Goal: Transaction & Acquisition: Purchase product/service

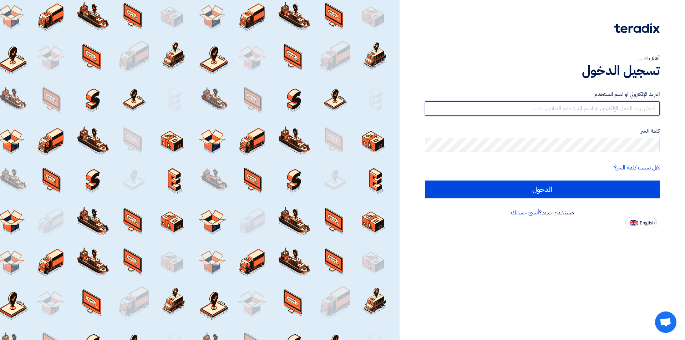
click at [567, 111] on input "text" at bounding box center [542, 108] width 235 height 14
type input "[EMAIL_ADDRESS][DOMAIN_NAME]"
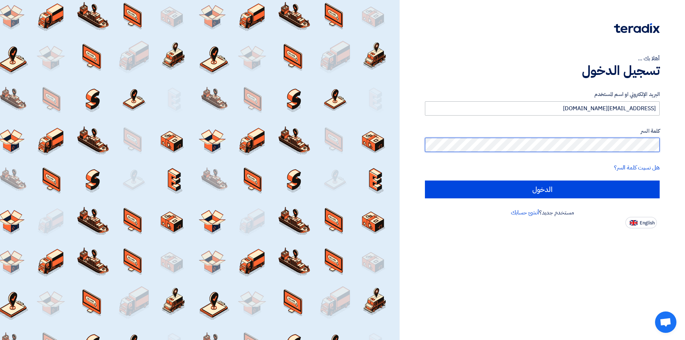
click at [425, 180] on input "الدخول" at bounding box center [542, 189] width 235 height 18
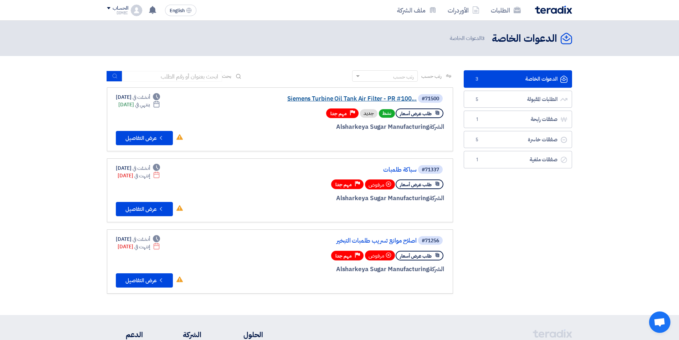
click at [308, 99] on link "Siemens Turbine Oil Tank Air Filter - PR #100..." at bounding box center [345, 99] width 143 height 6
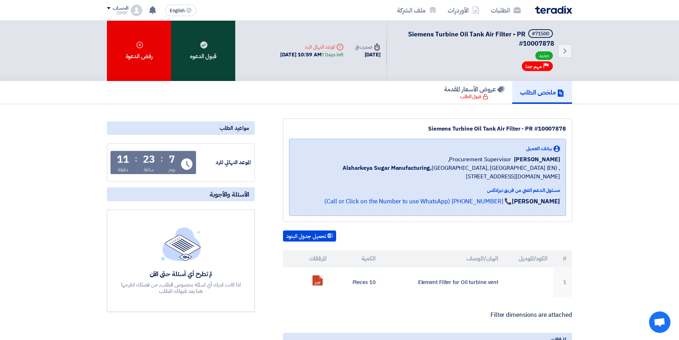
click at [204, 53] on div "قبول الدعوه" at bounding box center [203, 51] width 64 height 60
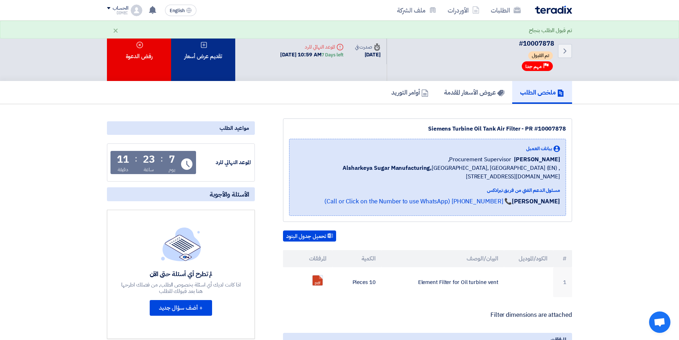
click at [205, 57] on div "تقديم عرض أسعار" at bounding box center [203, 51] width 64 height 60
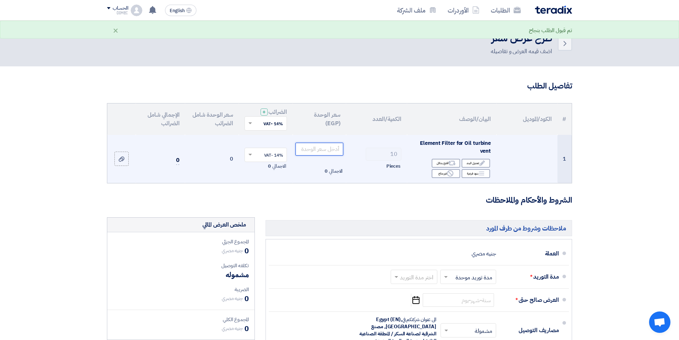
click at [324, 150] on input "number" at bounding box center [320, 149] width 48 height 13
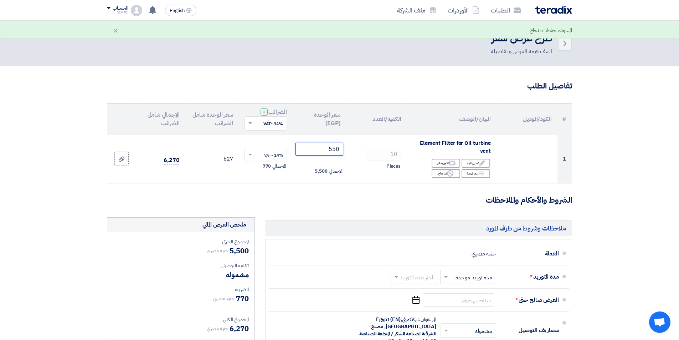
type input "550"
click at [626, 160] on section "تفاصيل الطلب # الكود/الموديل البيان/الوصف الكمية/العدد سعر الوحدة (EGP) الضرائب…" at bounding box center [339, 276] width 679 height 420
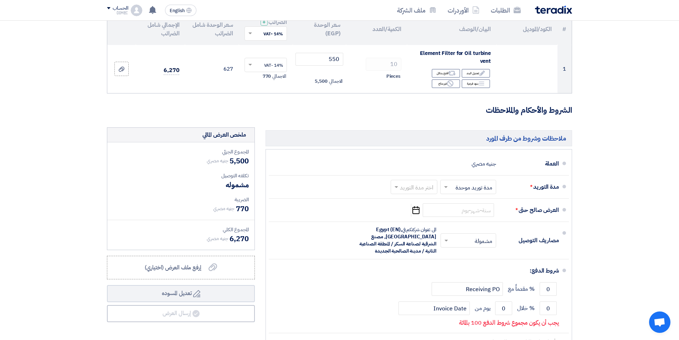
scroll to position [107, 0]
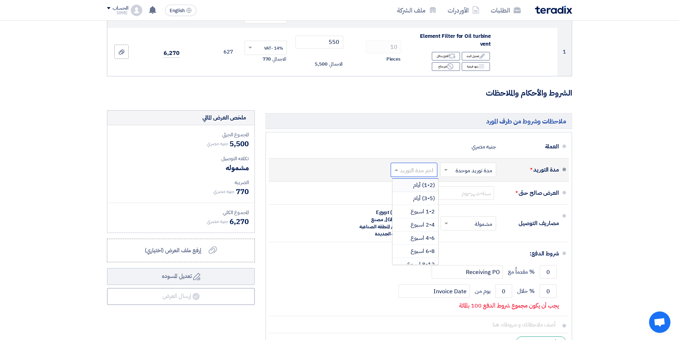
click at [429, 171] on input "text" at bounding box center [412, 170] width 43 height 10
click at [424, 214] on span "1-2 اسبوع" at bounding box center [423, 211] width 24 height 9
click at [592, 156] on section "تفاصيل الطلب # الكود/الموديل البيان/الوصف الكمية/العدد سعر الوحدة (EGP) الضرائب…" at bounding box center [339, 169] width 679 height 420
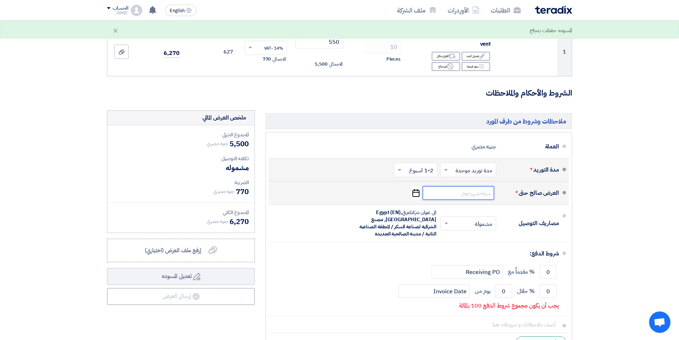
click at [481, 197] on input at bounding box center [458, 193] width 71 height 14
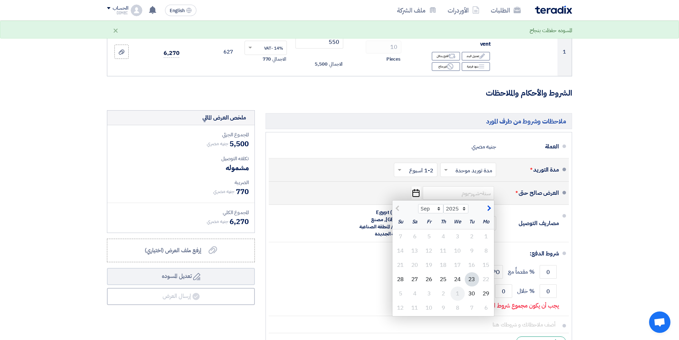
click at [453, 293] on div "1" at bounding box center [458, 293] width 14 height 14
type input "[DATE]"
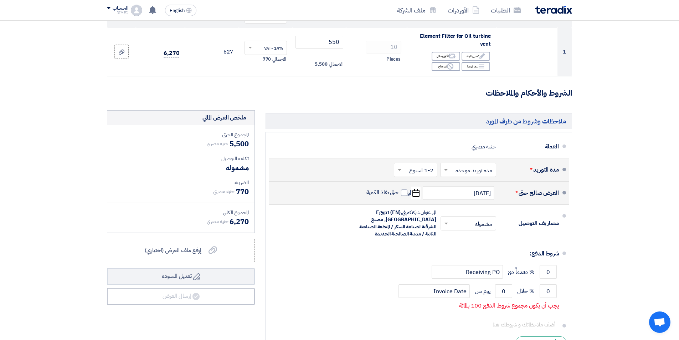
click at [657, 210] on section "تفاصيل الطلب # الكود/الموديل البيان/الوصف الكمية/العدد سعر الوحدة (EGP) الضرائب…" at bounding box center [339, 169] width 679 height 420
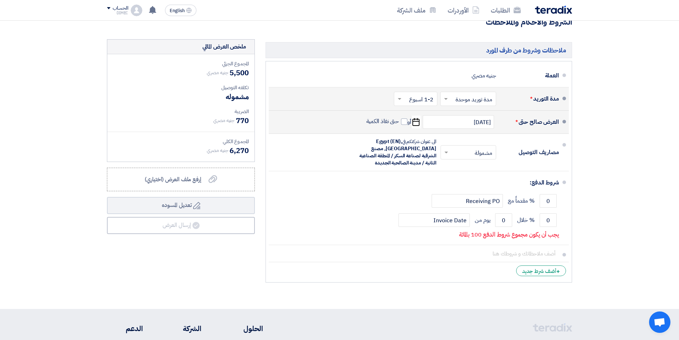
scroll to position [178, 0]
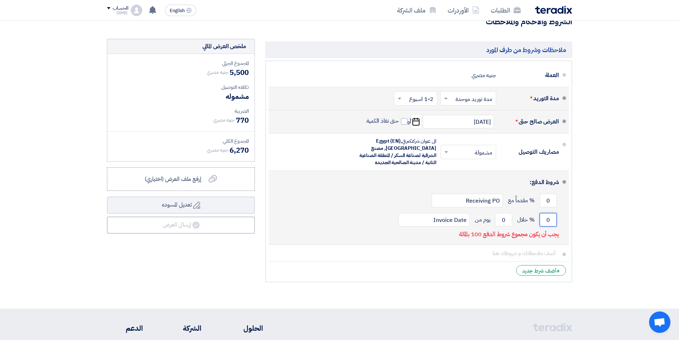
click at [552, 221] on input "0" at bounding box center [548, 220] width 17 height 14
type input "100"
click at [507, 219] on input "0" at bounding box center [503, 220] width 17 height 14
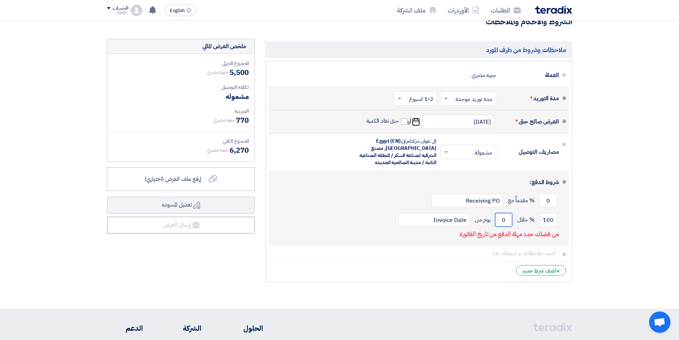
click at [507, 219] on input "0" at bounding box center [503, 220] width 17 height 14
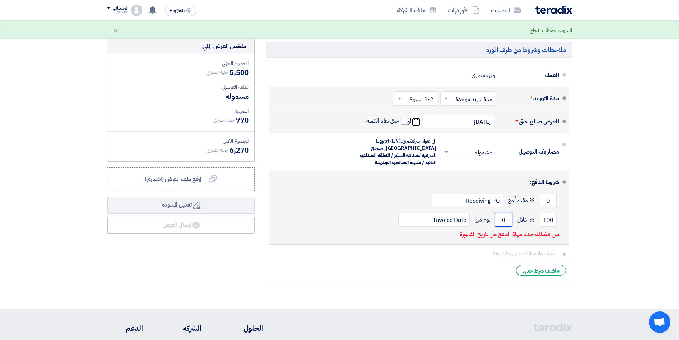
click at [507, 219] on input "0" at bounding box center [503, 220] width 17 height 14
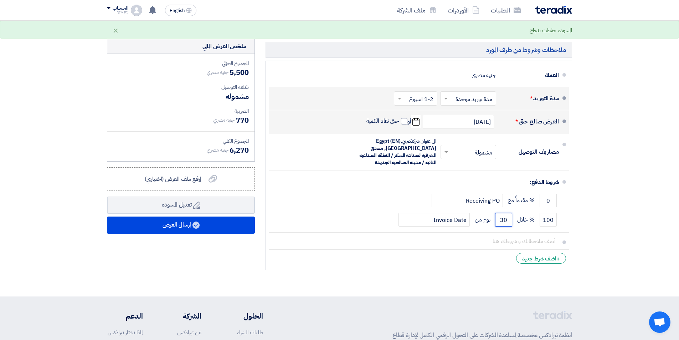
type input "30"
click at [599, 204] on section "تفاصيل الطلب # الكود/الموديل البيان/الوصف الكمية/العدد سعر الوحدة (EGP) الضرائب…" at bounding box center [339, 92] width 679 height 408
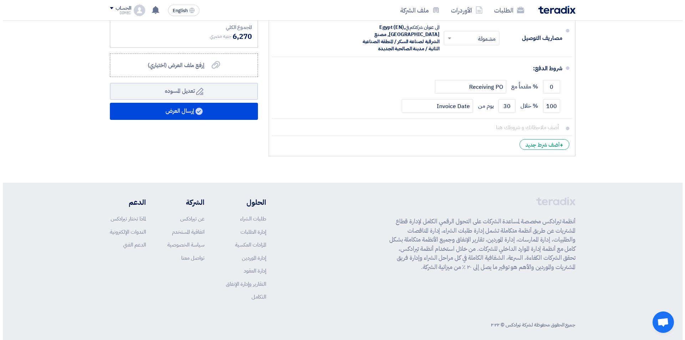
scroll to position [298, 0]
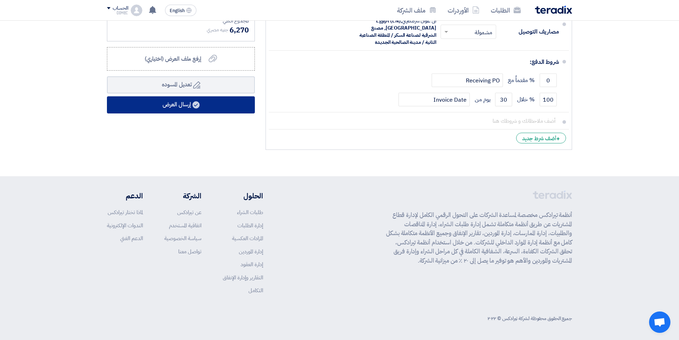
click at [183, 106] on button "إرسال العرض" at bounding box center [181, 104] width 148 height 17
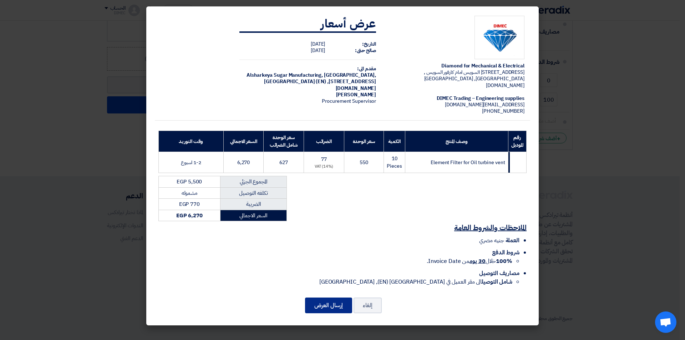
click at [321, 303] on button "إرسال العرض" at bounding box center [328, 305] width 47 height 16
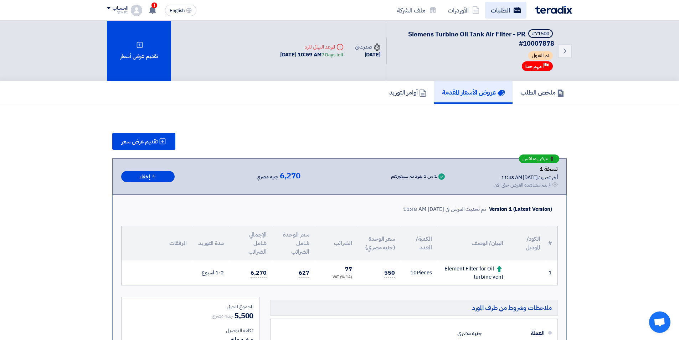
click at [500, 6] on link "الطلبات" at bounding box center [505, 10] width 41 height 17
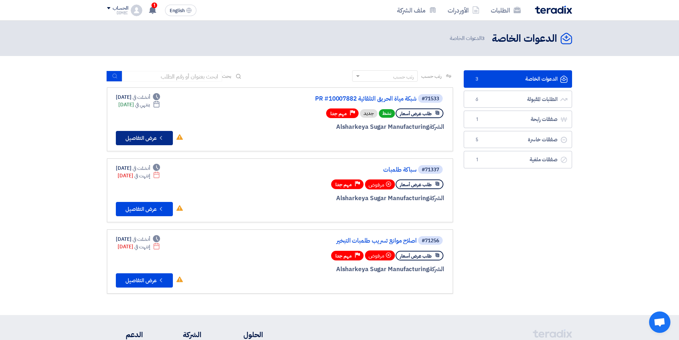
click at [149, 137] on button "Check details عرض التفاصيل" at bounding box center [144, 138] width 57 height 14
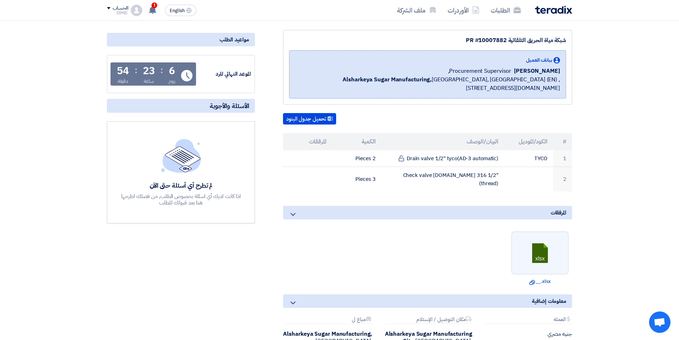
scroll to position [71, 0]
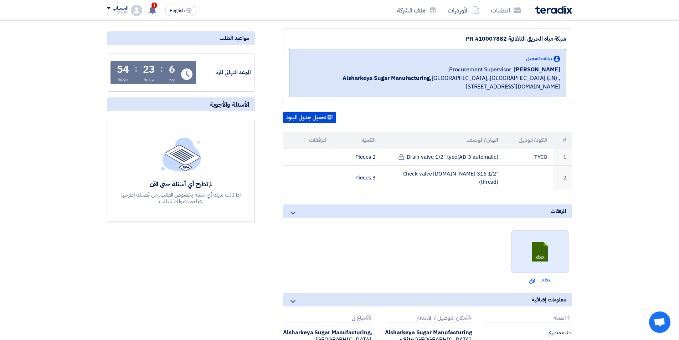
click at [527, 258] on link at bounding box center [540, 251] width 57 height 43
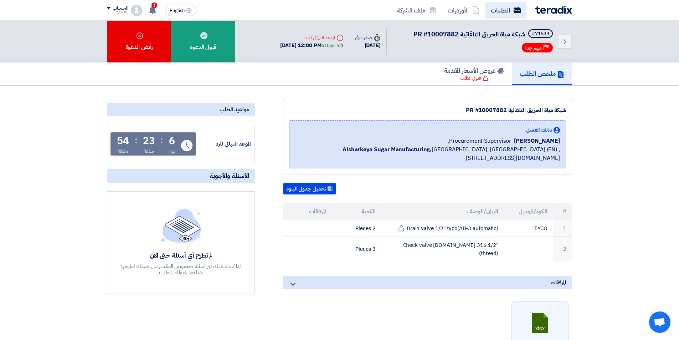
click at [499, 16] on link "الطلبات" at bounding box center [505, 10] width 41 height 17
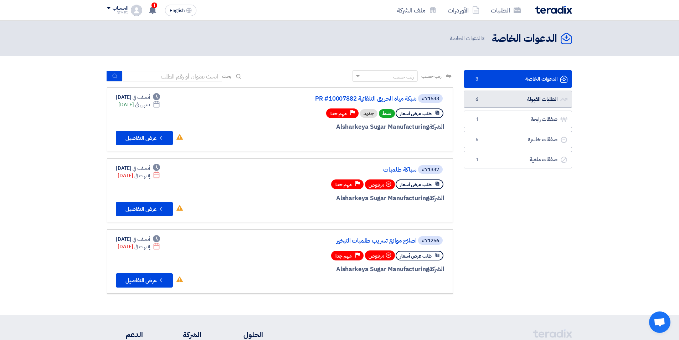
click at [520, 97] on link "الطلبات المقبولة الطلبات المقبولة 6" at bounding box center [518, 99] width 108 height 17
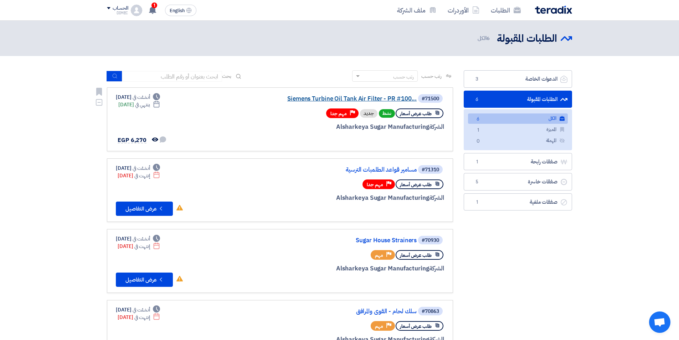
click at [313, 98] on link "Siemens Turbine Oil Tank Air Filter - PR #100..." at bounding box center [345, 99] width 143 height 6
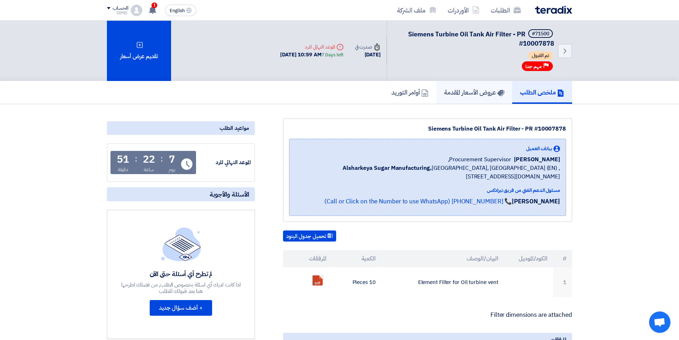
click at [471, 92] on h5 "عروض الأسعار المقدمة" at bounding box center [474, 92] width 60 height 8
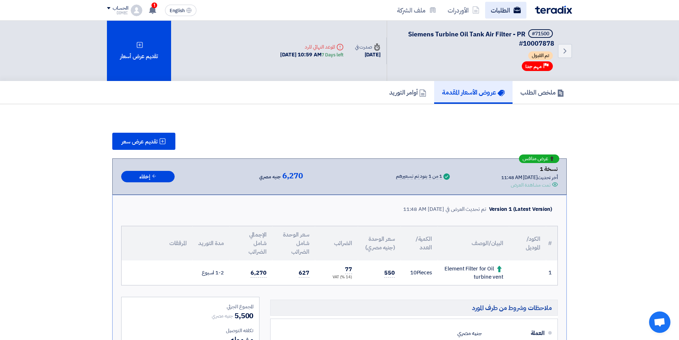
click at [504, 7] on link "الطلبات" at bounding box center [505, 10] width 41 height 17
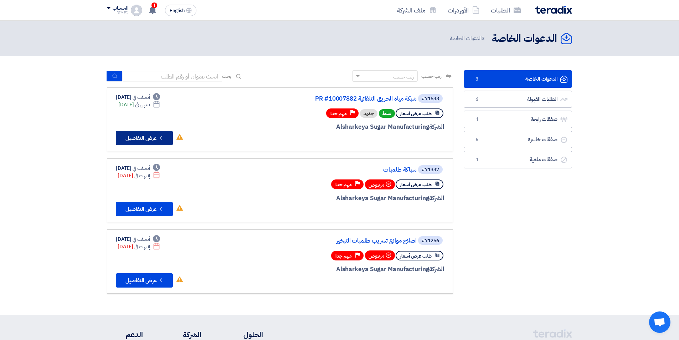
click at [153, 139] on button "Check details عرض التفاصيل" at bounding box center [144, 138] width 57 height 14
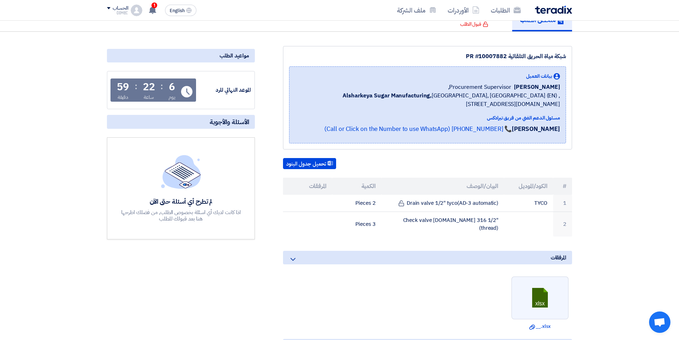
scroll to position [71, 0]
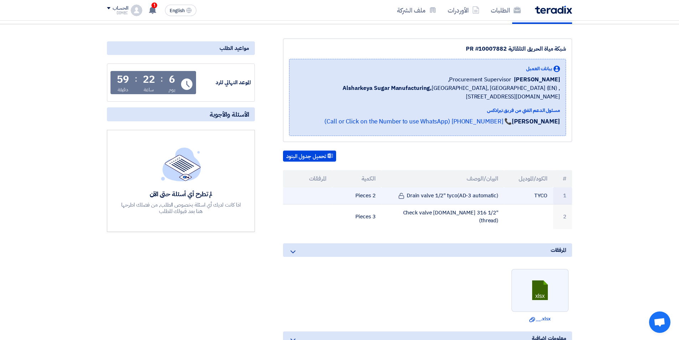
drag, startPoint x: 497, startPoint y: 195, endPoint x: 407, endPoint y: 195, distance: 89.8
click at [407, 195] on td "Drain valve 1/2" tyco(AD-3 automatic)" at bounding box center [442, 195] width 123 height 17
copy td "Drain valve 1/2" tyco(AD-3 automatic"
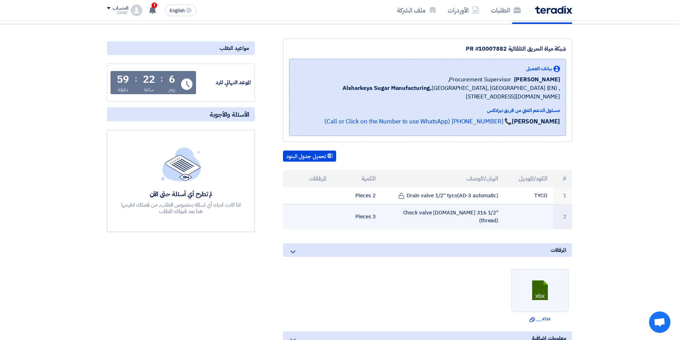
click at [427, 216] on td "Check valve [DOMAIN_NAME] 316 1/2"(thread)" at bounding box center [442, 216] width 123 height 25
click at [429, 213] on td "Check valve [DOMAIN_NAME] 316 1/2"(thread)" at bounding box center [442, 216] width 123 height 25
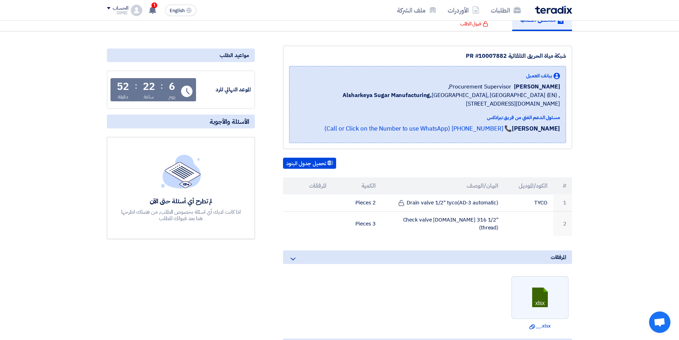
scroll to position [0, 0]
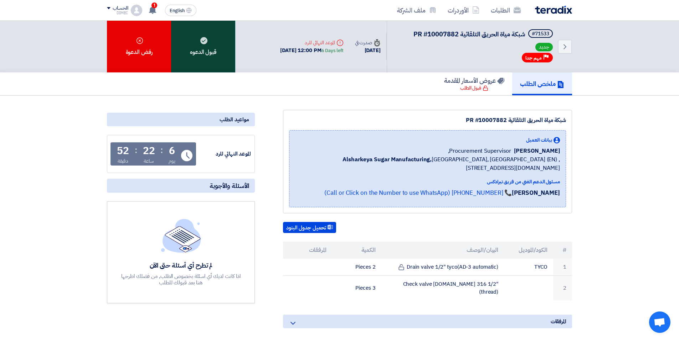
click at [212, 55] on div "قبول الدعوه" at bounding box center [203, 47] width 64 height 52
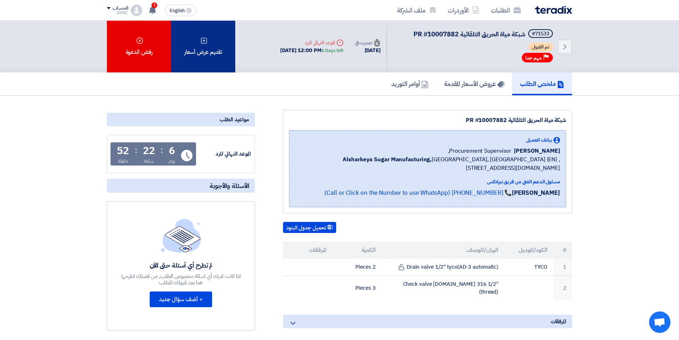
click at [201, 49] on div "تقديم عرض أسعار" at bounding box center [203, 47] width 64 height 52
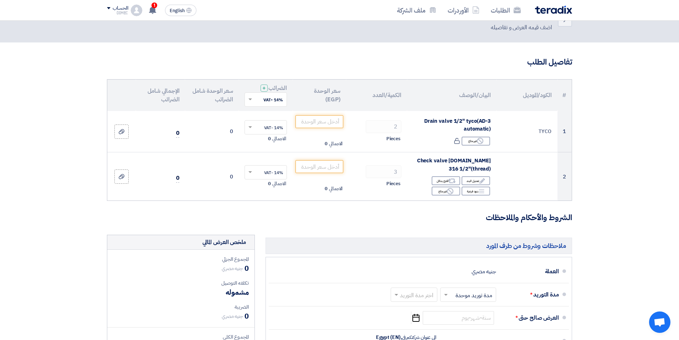
scroll to position [36, 0]
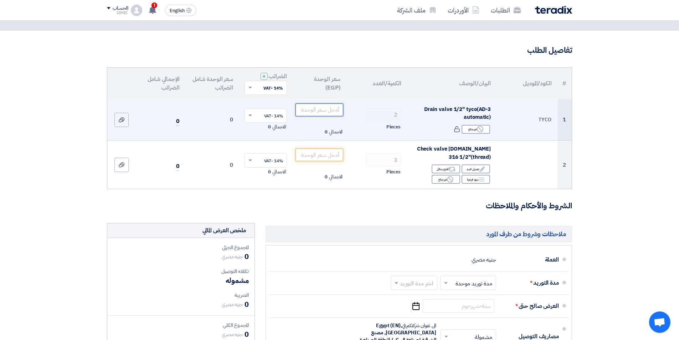
click at [333, 112] on input "number" at bounding box center [320, 109] width 48 height 13
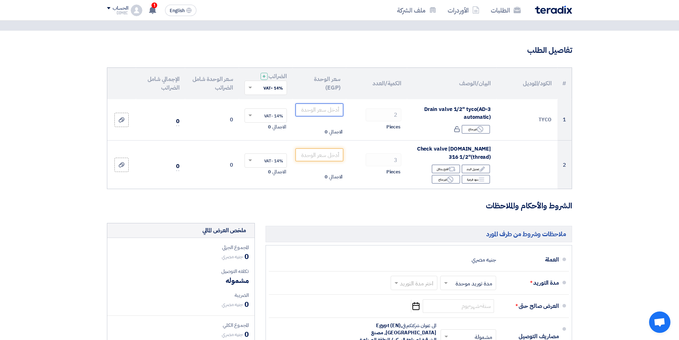
type input "4"
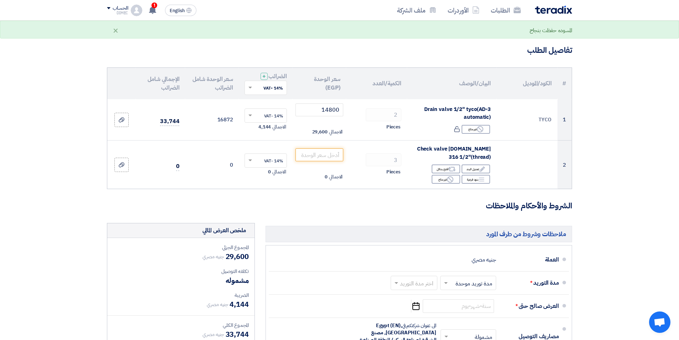
click at [599, 126] on section "تفاصيل الطلب # الكود/الموديل البيان/الوصف الكمية/العدد سعر الوحدة (EGP) الضرائب…" at bounding box center [339, 262] width 679 height 462
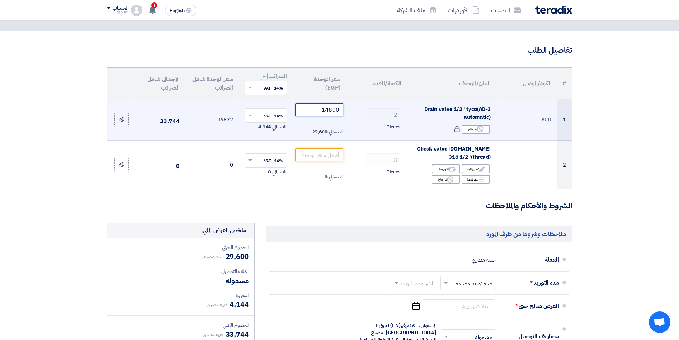
click at [331, 110] on input "14800" at bounding box center [320, 109] width 48 height 13
click at [333, 109] on input "14800" at bounding box center [320, 109] width 48 height 13
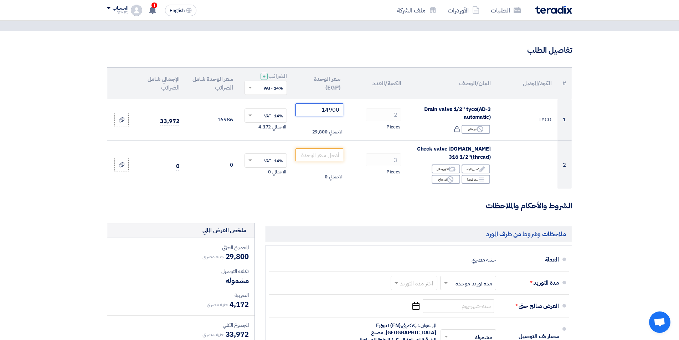
type input "14900"
click at [590, 114] on section "تفاصيل الطلب # الكود/الموديل البيان/الوصف الكمية/العدد سعر الوحدة (EGP) الضرائب…" at bounding box center [339, 262] width 679 height 462
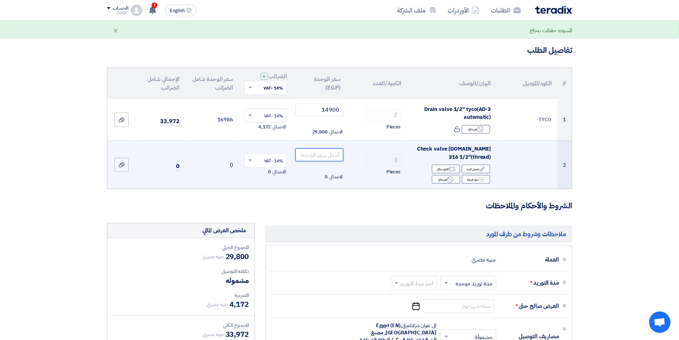
click at [324, 150] on input "number" at bounding box center [320, 154] width 48 height 13
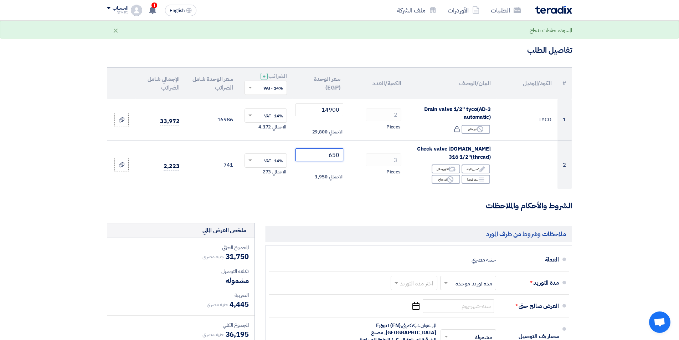
type input "650"
click at [629, 163] on section "تفاصيل الطلب # الكود/الموديل البيان/الوصف الكمية/العدد سعر الوحدة (EGP) الضرائب…" at bounding box center [339, 262] width 679 height 462
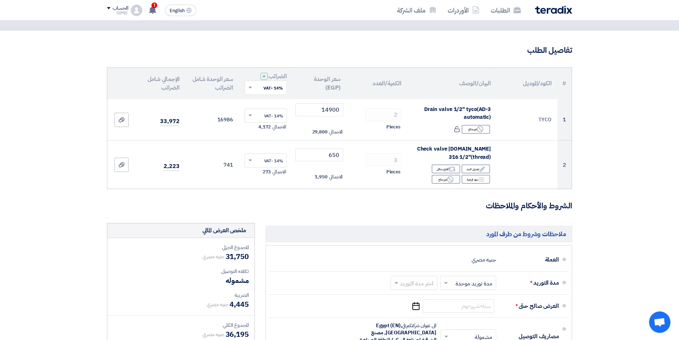
click at [593, 164] on section "تفاصيل الطلب # الكود/الموديل البيان/الوصف الكمية/العدد سعر الوحدة (EGP) الضرائب…" at bounding box center [339, 262] width 679 height 462
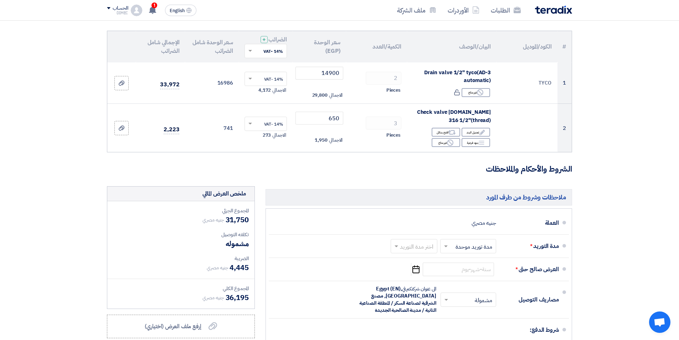
scroll to position [107, 0]
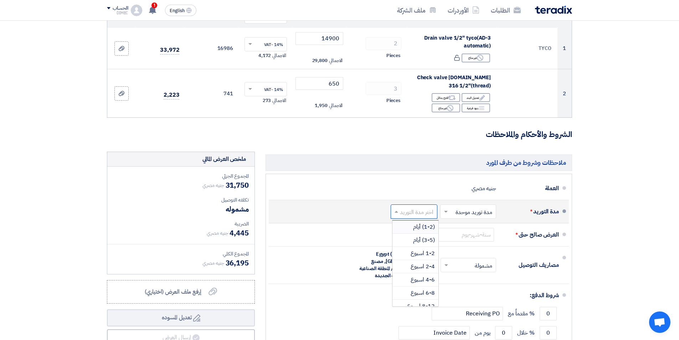
click at [427, 212] on input "text" at bounding box center [412, 212] width 43 height 10
click at [421, 280] on span "4-6 اسبوع" at bounding box center [423, 279] width 24 height 9
click at [602, 222] on section "تفاصيل الطلب # الكود/الموديل البيان/الوصف الكمية/العدد سعر الوحدة (EGP) الضرائب…" at bounding box center [339, 190] width 679 height 462
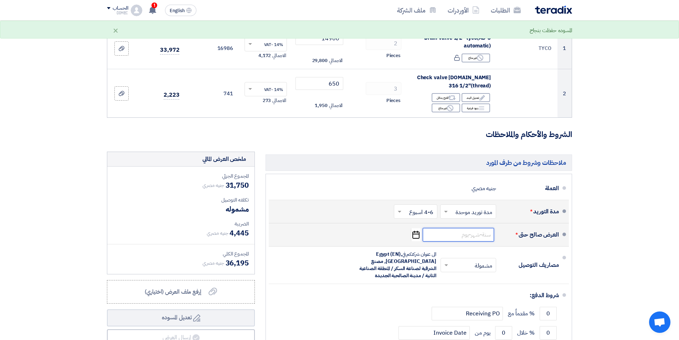
click at [483, 235] on input at bounding box center [458, 235] width 71 height 14
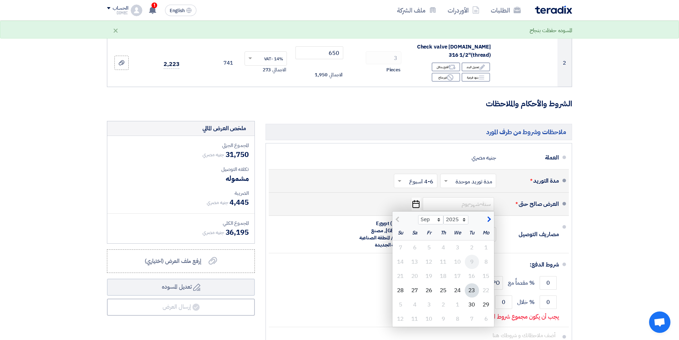
scroll to position [214, 0]
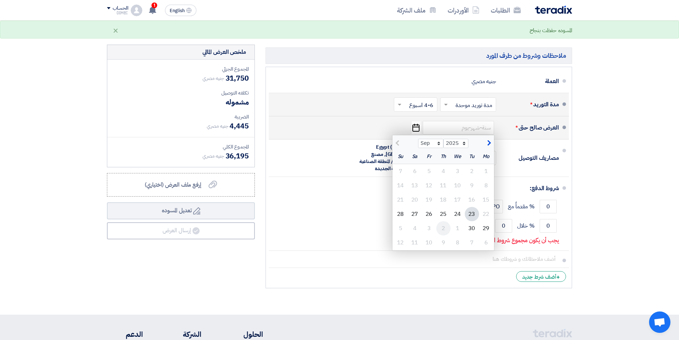
click at [442, 227] on div "2" at bounding box center [443, 228] width 14 height 14
type input "[DATE]"
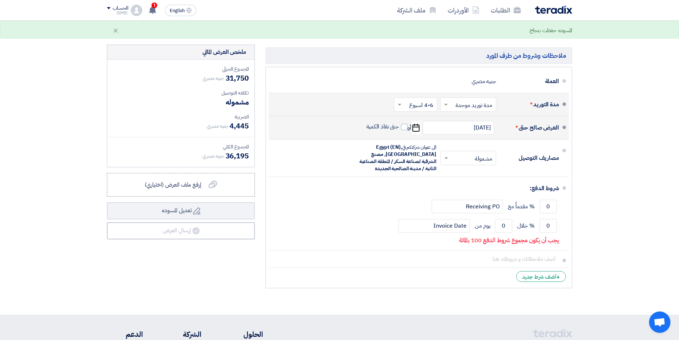
click at [615, 186] on section "تفاصيل الطلب # الكود/الموديل البيان/الوصف الكمية/العدد سعر الوحدة (EGP) الضرائب…" at bounding box center [339, 83] width 679 height 462
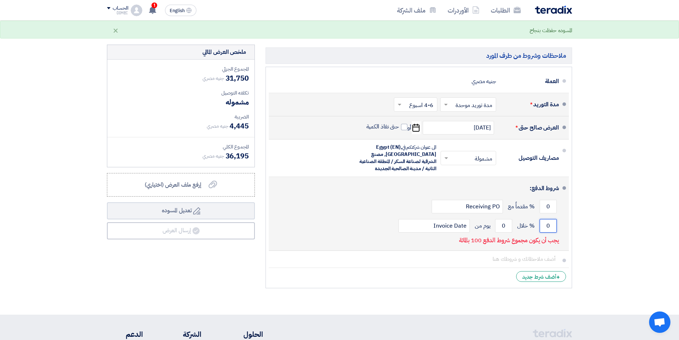
click at [550, 229] on input "0" at bounding box center [548, 226] width 17 height 14
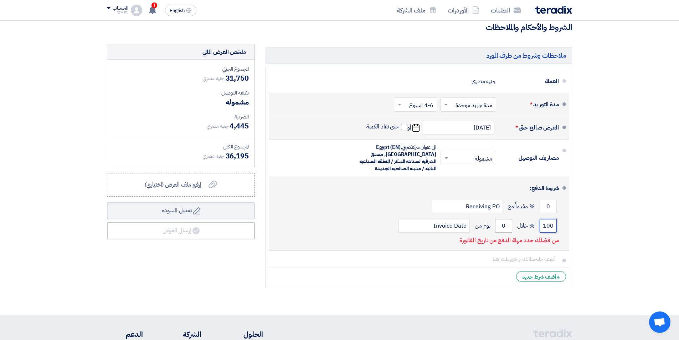
type input "100"
click at [505, 229] on input "0" at bounding box center [503, 226] width 17 height 14
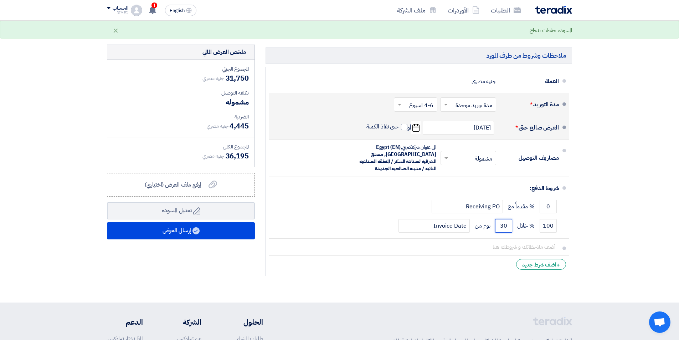
type input "30"
click at [612, 187] on section "تفاصيل الطلب # الكود/الموديل البيان/الوصف الكمية/العدد سعر الوحدة (EGP) الضرائب…" at bounding box center [339, 77] width 679 height 450
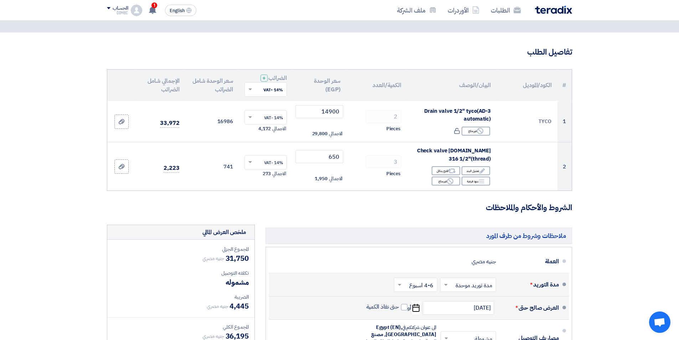
scroll to position [0, 0]
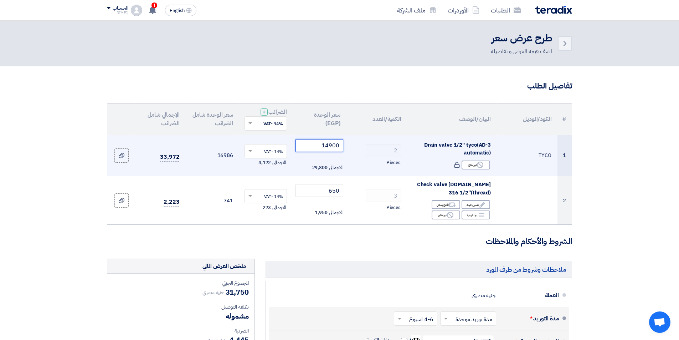
click at [330, 147] on input "14900" at bounding box center [320, 145] width 48 height 13
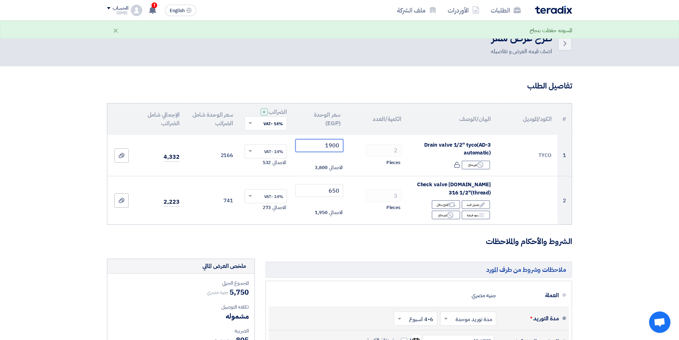
type input "14900"
click at [611, 189] on section "تفاصيل الطلب # الكود/الموديل البيان/الوصف الكمية/العدد سعر الوحدة (EGP) الضرائب…" at bounding box center [339, 291] width 679 height 450
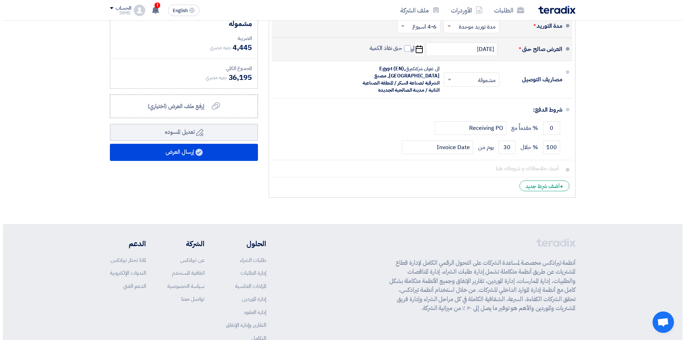
scroll to position [340, 0]
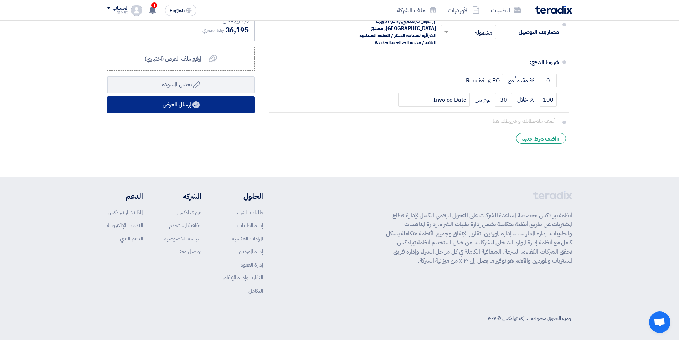
click at [199, 106] on use at bounding box center [196, 104] width 7 height 7
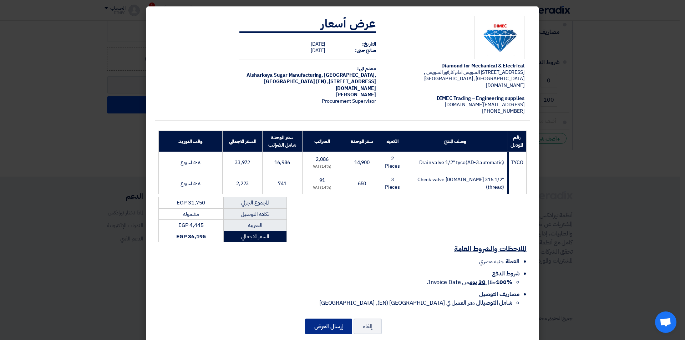
click at [330, 321] on button "إرسال العرض" at bounding box center [328, 326] width 47 height 16
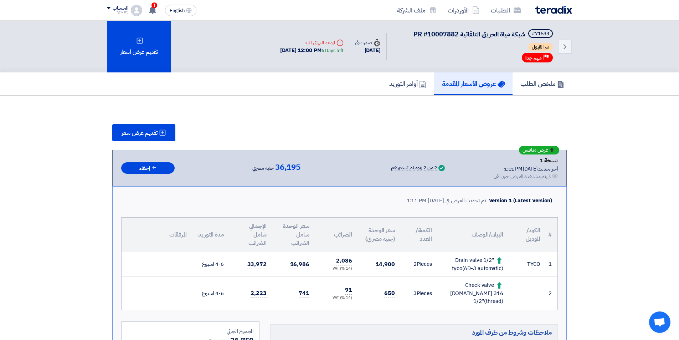
click at [588, 127] on section "تقديم عرض سعر عرض منافس نسخة 1 أخر تحديث [DATE] 1:11 PM Offer is Seen لم يتم مش…" at bounding box center [339, 299] width 679 height 407
click at [538, 89] on link "ملخص الطلب" at bounding box center [543, 83] width 60 height 23
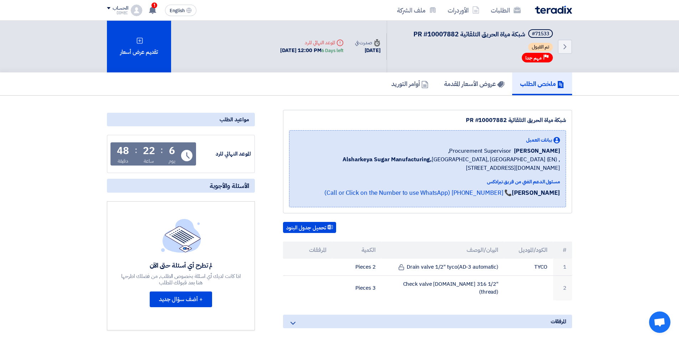
click at [538, 89] on link "ملخص الطلب" at bounding box center [542, 83] width 60 height 23
click at [503, 17] on link "الطلبات" at bounding box center [505, 10] width 41 height 17
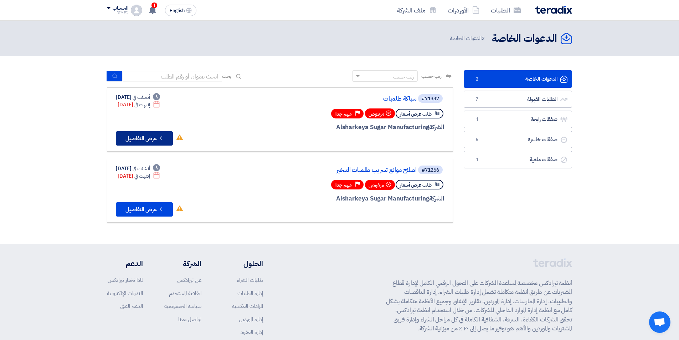
click at [166, 140] on button "Check details عرض التفاصيل" at bounding box center [144, 138] width 57 height 14
click at [523, 215] on div "الدعوات الخاصة الدعوات الخاصة 2 الطلبات المقبولة الطلبات المقبولة 7 صفقات رابحة…" at bounding box center [518, 149] width 119 height 159
click at [156, 12] on use at bounding box center [152, 10] width 7 height 8
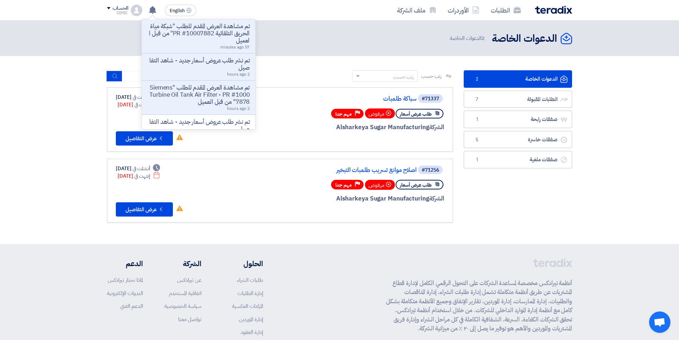
click at [9, 92] on section "الدعوات الخاصة الدعوات الخاصة 2 الطلبات المقبولة الطلبات المقبولة 7 صفقات رابحة…" at bounding box center [339, 150] width 679 height 188
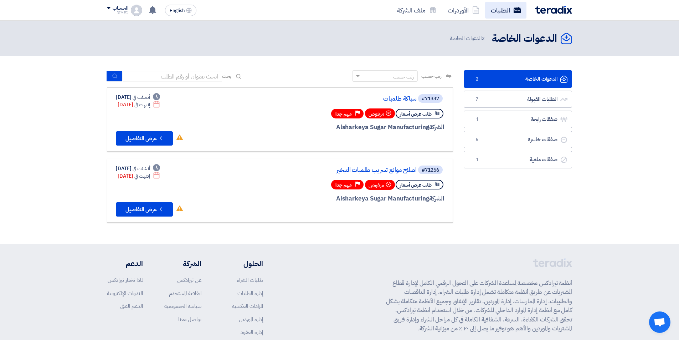
click at [514, 7] on icon at bounding box center [517, 9] width 7 height 7
click at [509, 11] on link "الطلبات" at bounding box center [505, 10] width 41 height 17
click at [533, 102] on link "الطلبات المقبولة الطلبات المقبولة 7" at bounding box center [518, 99] width 108 height 17
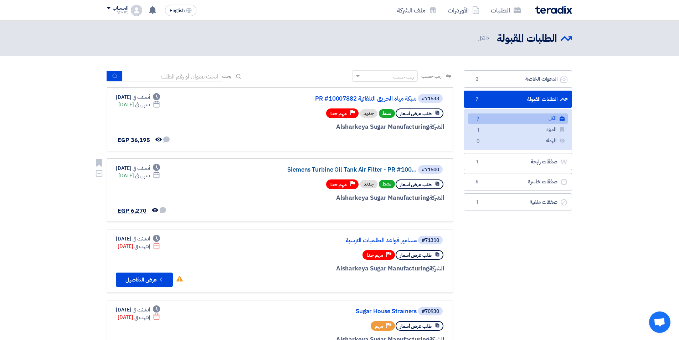
click at [375, 169] on link "Siemens Turbine Oil Tank Air Filter - PR #100..." at bounding box center [345, 170] width 143 height 6
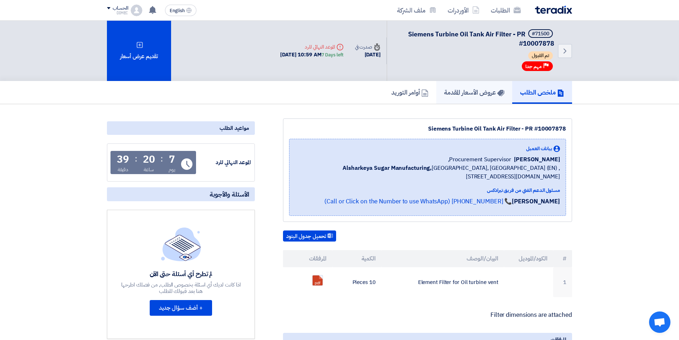
click at [485, 96] on h5 "عروض الأسعار المقدمة" at bounding box center [474, 92] width 60 height 8
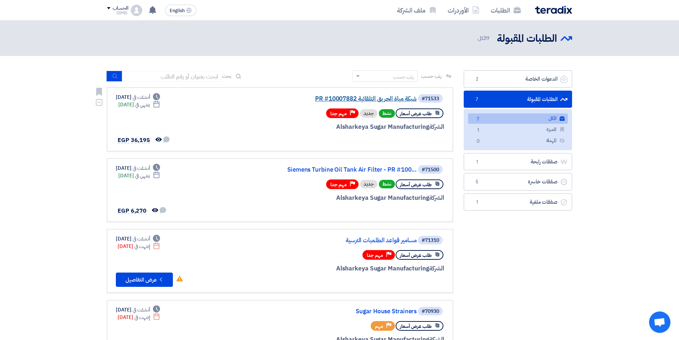
click at [385, 98] on link "شبكة مياة الحريق التلقائية PR #10007882" at bounding box center [345, 99] width 143 height 6
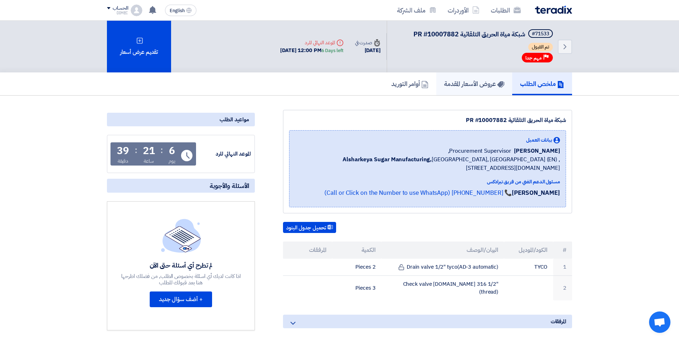
click at [476, 86] on h5 "عروض الأسعار المقدمة" at bounding box center [474, 84] width 60 height 8
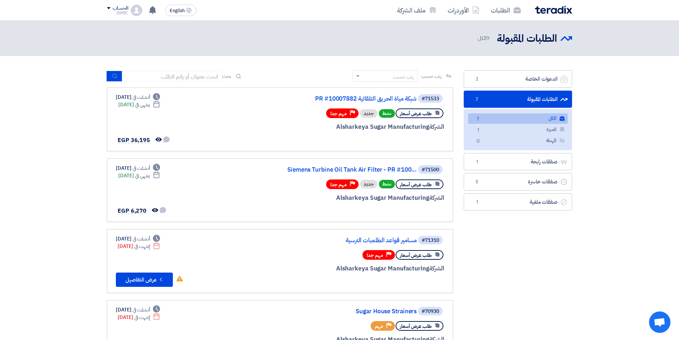
click at [526, 123] on link "الكل الكل 7" at bounding box center [518, 118] width 100 height 10
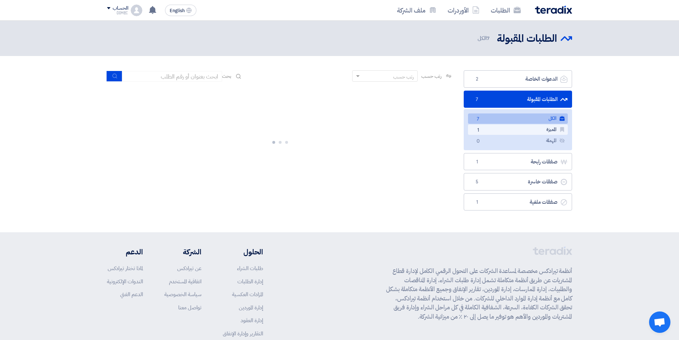
click at [533, 129] on link "المميزة المميزة 1" at bounding box center [518, 129] width 100 height 10
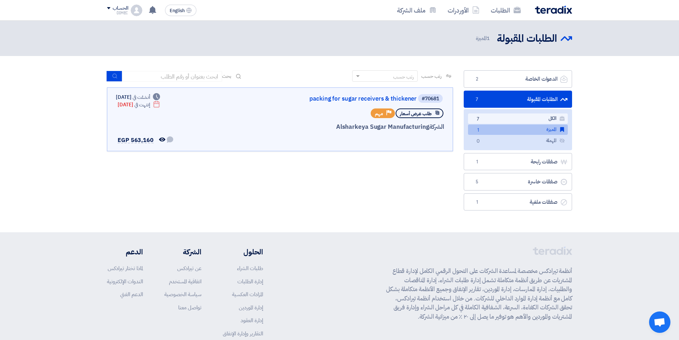
click at [528, 116] on link "الكل الكل 7" at bounding box center [518, 118] width 100 height 10
